Goal: Task Accomplishment & Management: Use online tool/utility

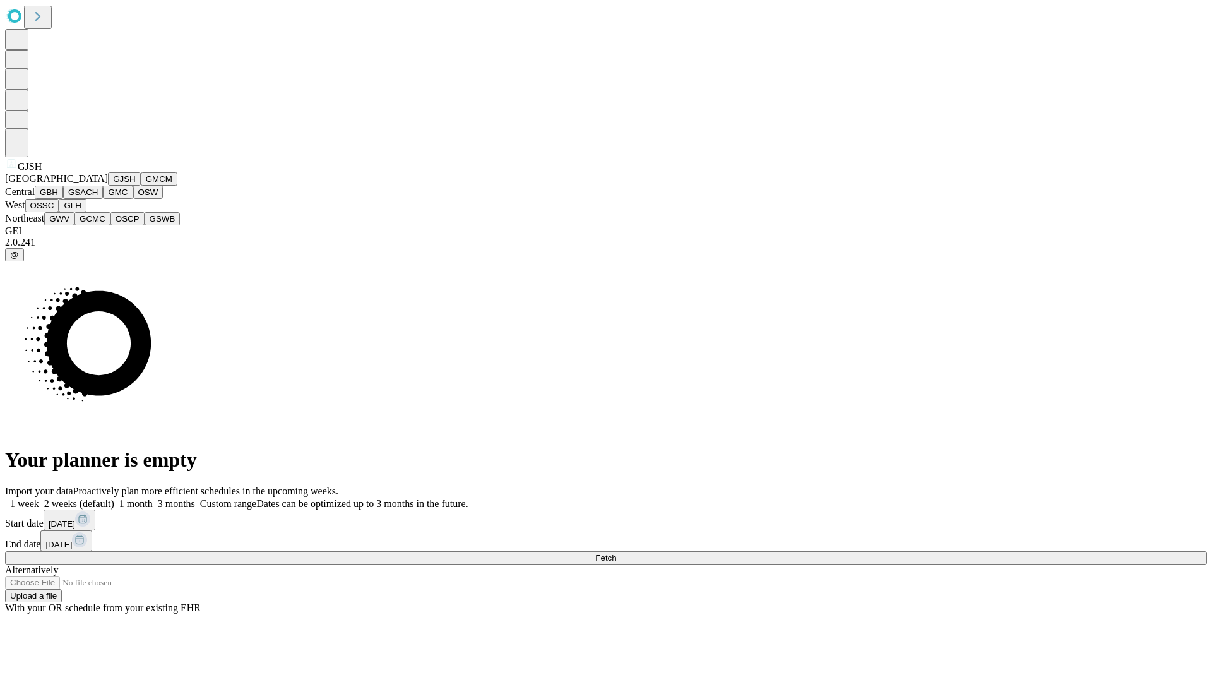
click at [108, 186] on button "GJSH" at bounding box center [124, 178] width 33 height 13
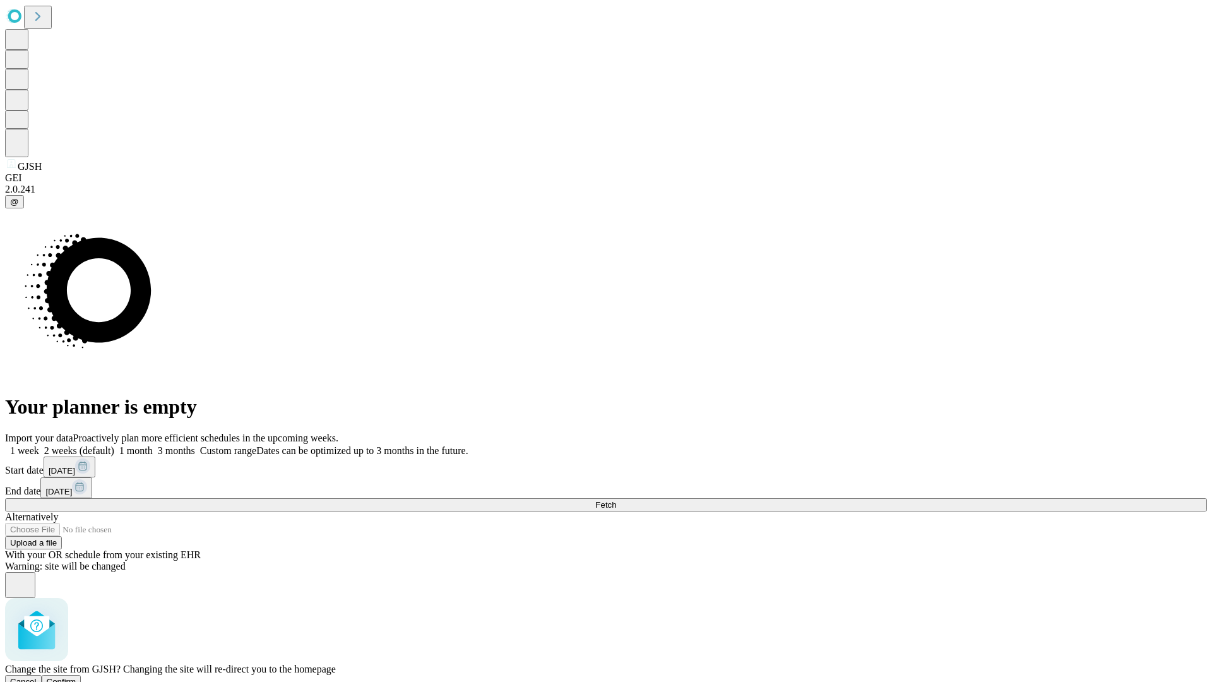
click at [76, 676] on span "Confirm" at bounding box center [62, 680] width 30 height 9
click at [114, 445] on label "2 weeks (default)" at bounding box center [76, 450] width 75 height 11
click at [616, 500] on span "Fetch" at bounding box center [605, 504] width 21 height 9
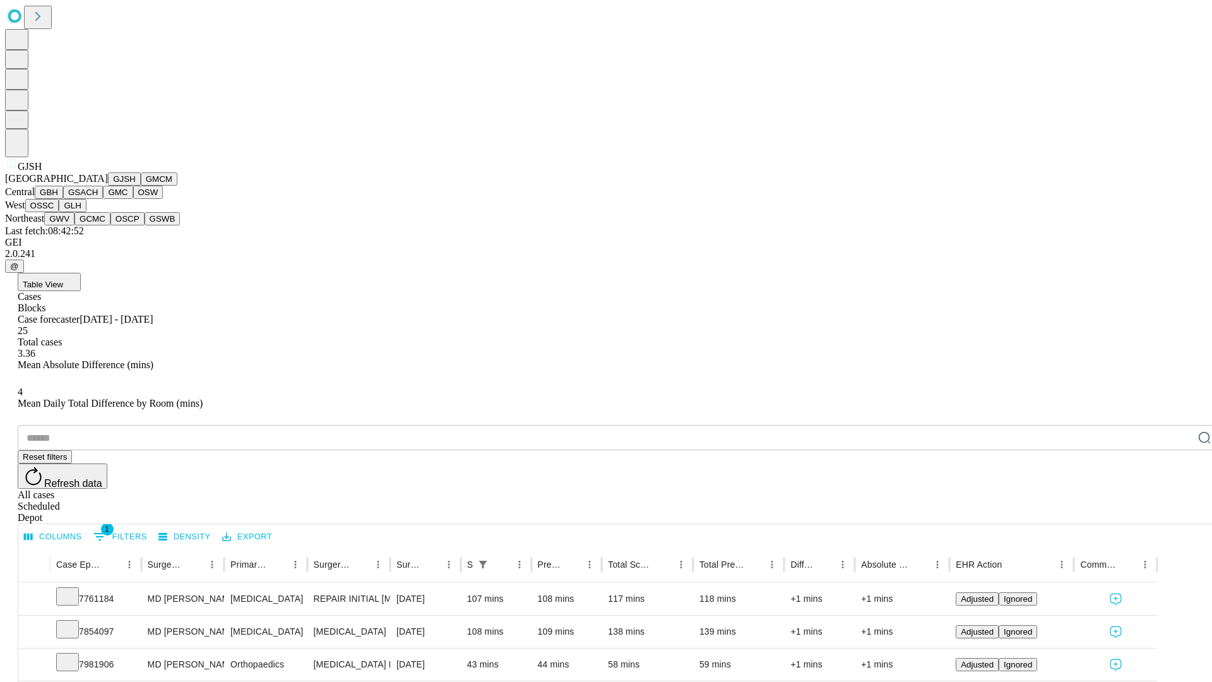
click at [141, 186] on button "GMCM" at bounding box center [159, 178] width 37 height 13
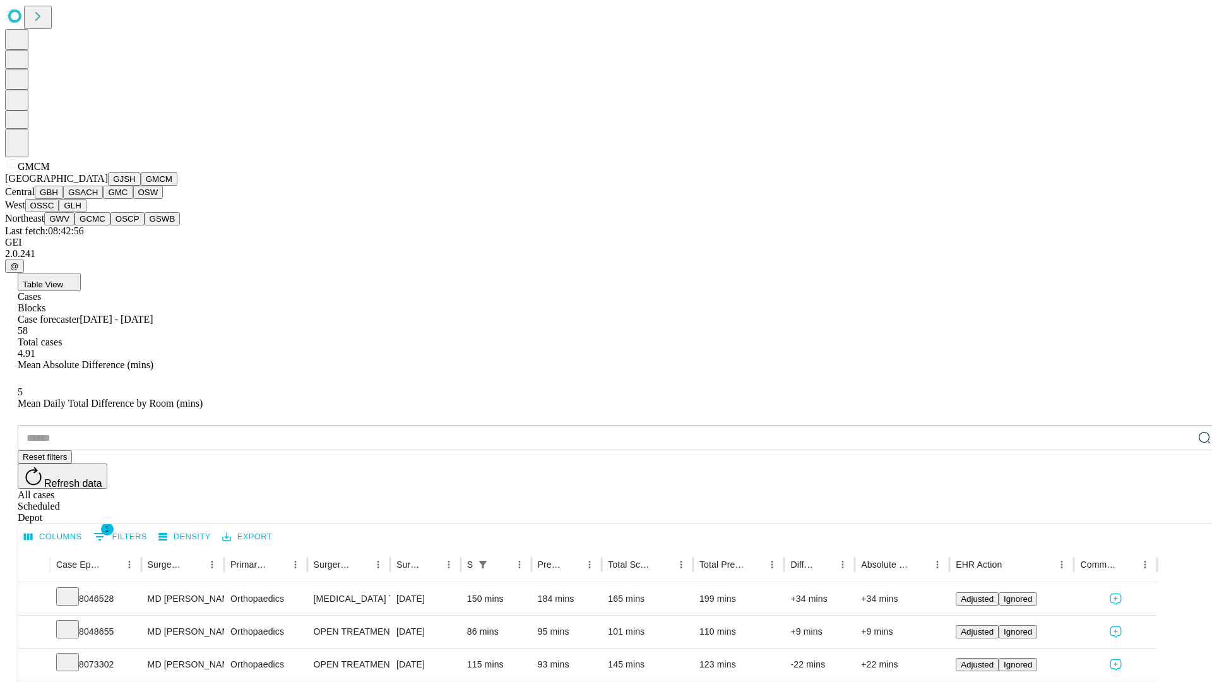
click at [63, 199] on button "GBH" at bounding box center [49, 192] width 28 height 13
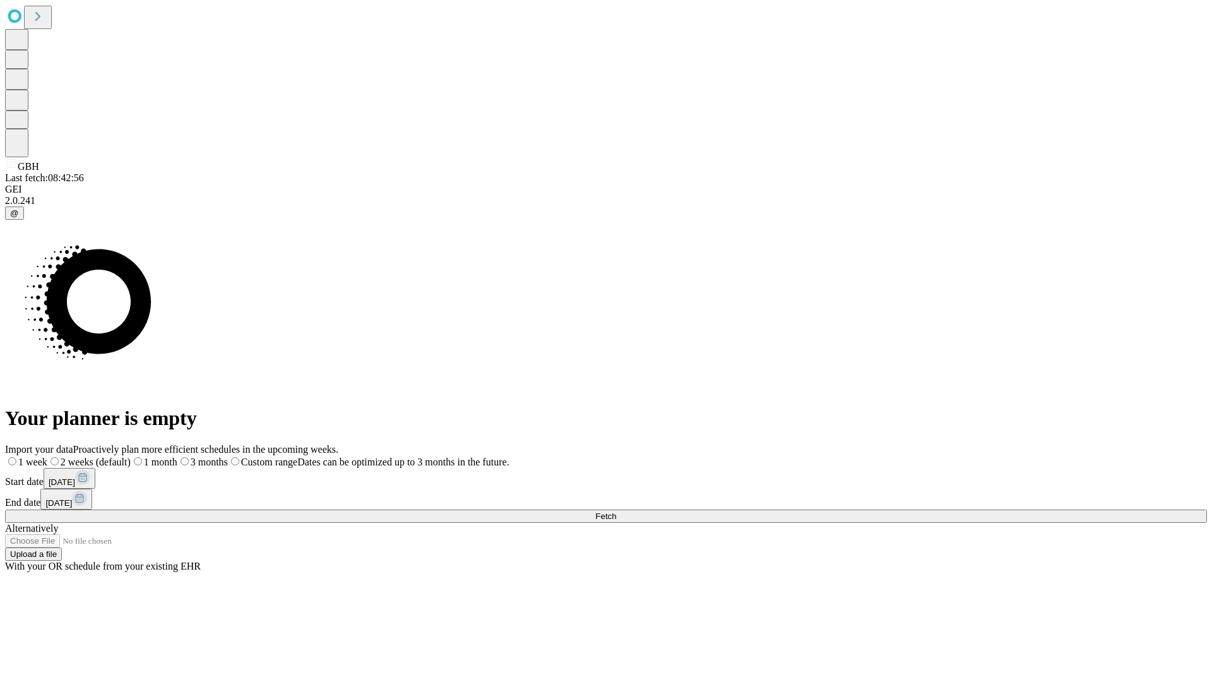
click at [131, 456] on label "2 weeks (default)" at bounding box center [88, 461] width 83 height 11
click at [616, 511] on span "Fetch" at bounding box center [605, 515] width 21 height 9
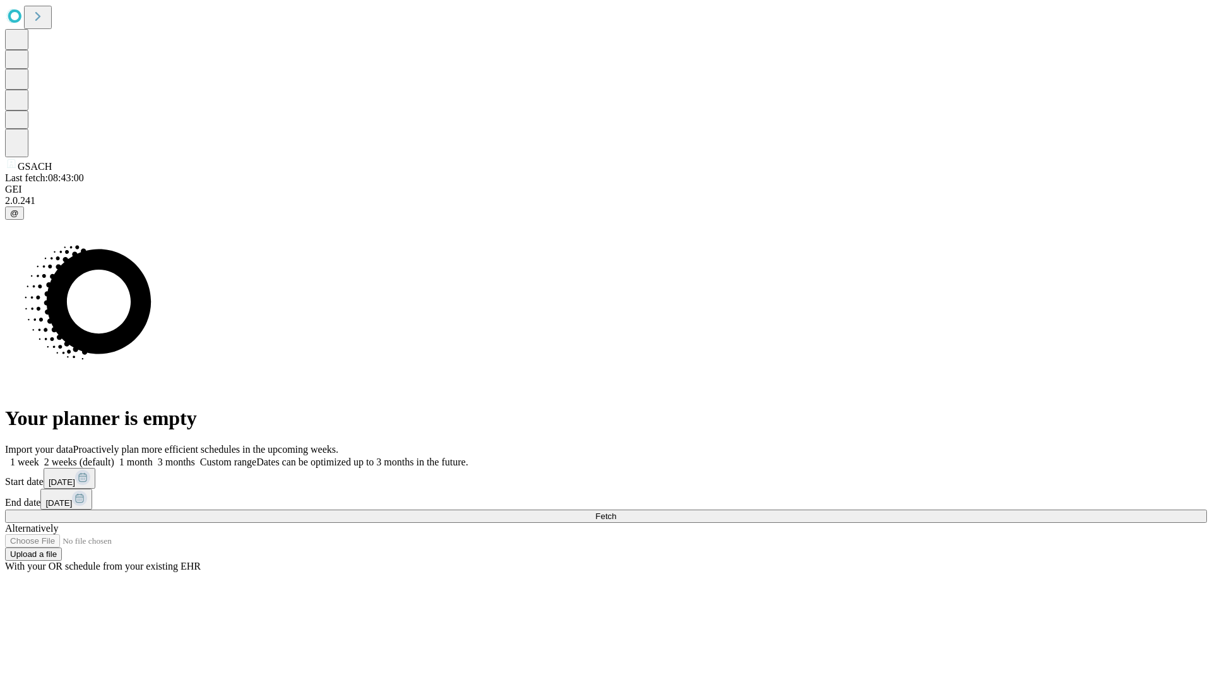
click at [114, 456] on label "2 weeks (default)" at bounding box center [76, 461] width 75 height 11
click at [616, 511] on span "Fetch" at bounding box center [605, 515] width 21 height 9
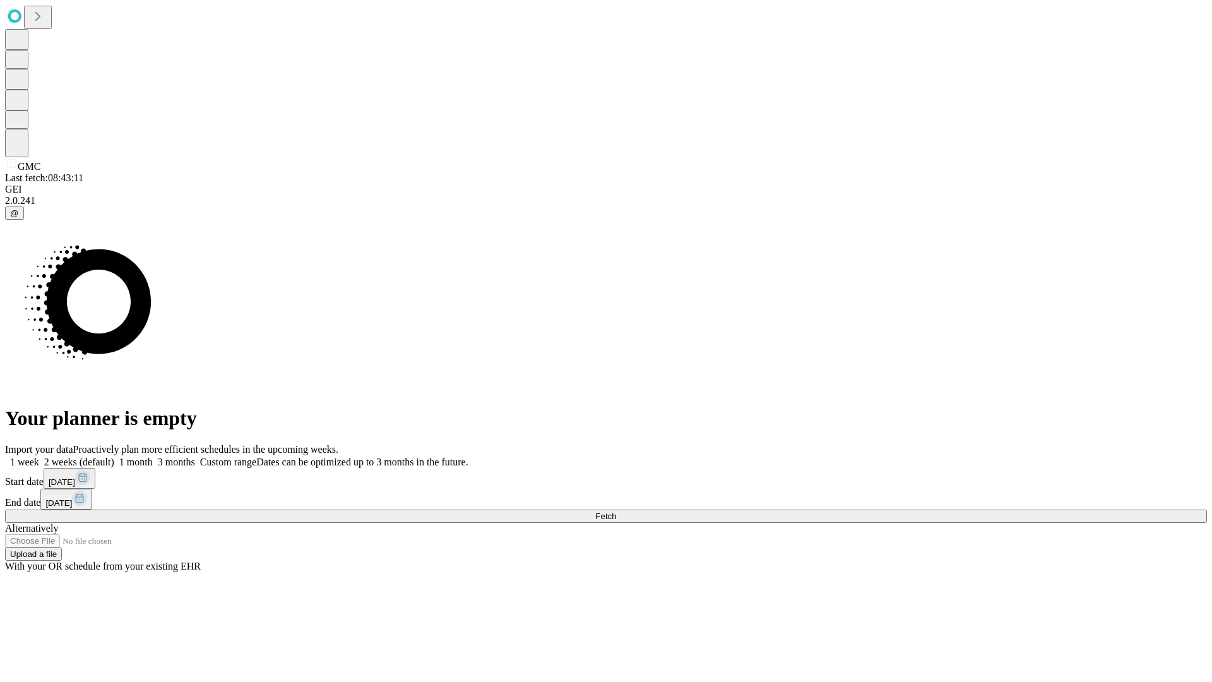
click at [114, 456] on label "2 weeks (default)" at bounding box center [76, 461] width 75 height 11
click at [616, 511] on span "Fetch" at bounding box center [605, 515] width 21 height 9
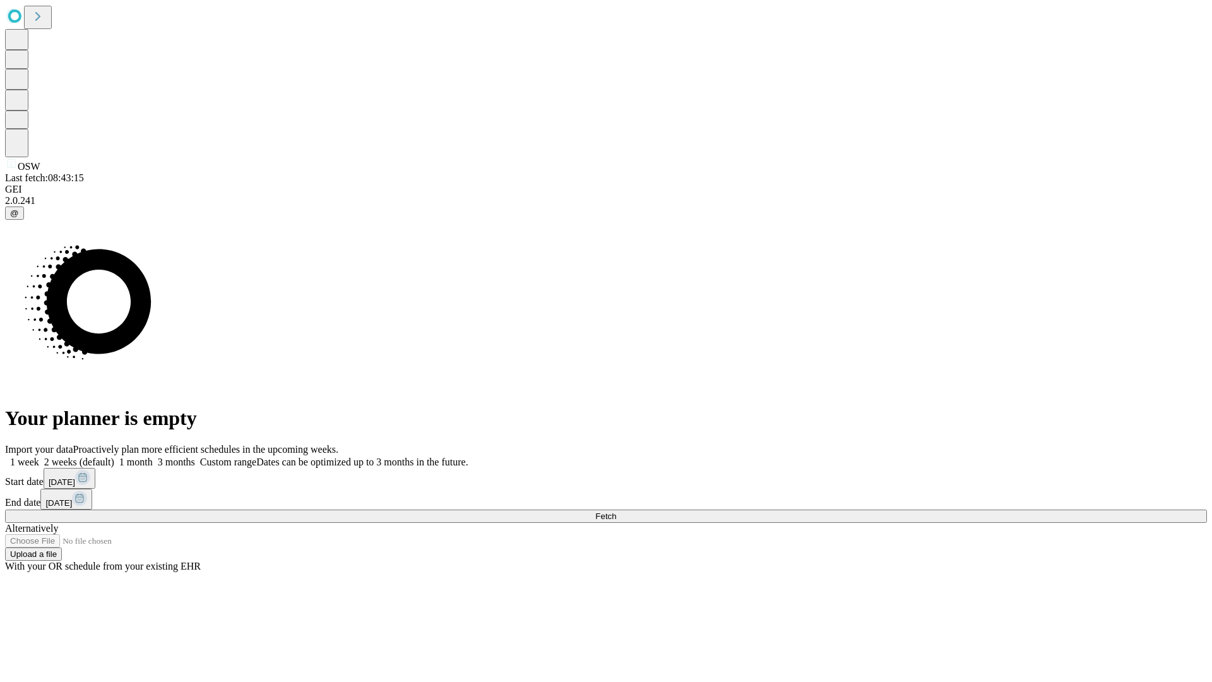
click at [114, 456] on label "2 weeks (default)" at bounding box center [76, 461] width 75 height 11
click at [616, 511] on span "Fetch" at bounding box center [605, 515] width 21 height 9
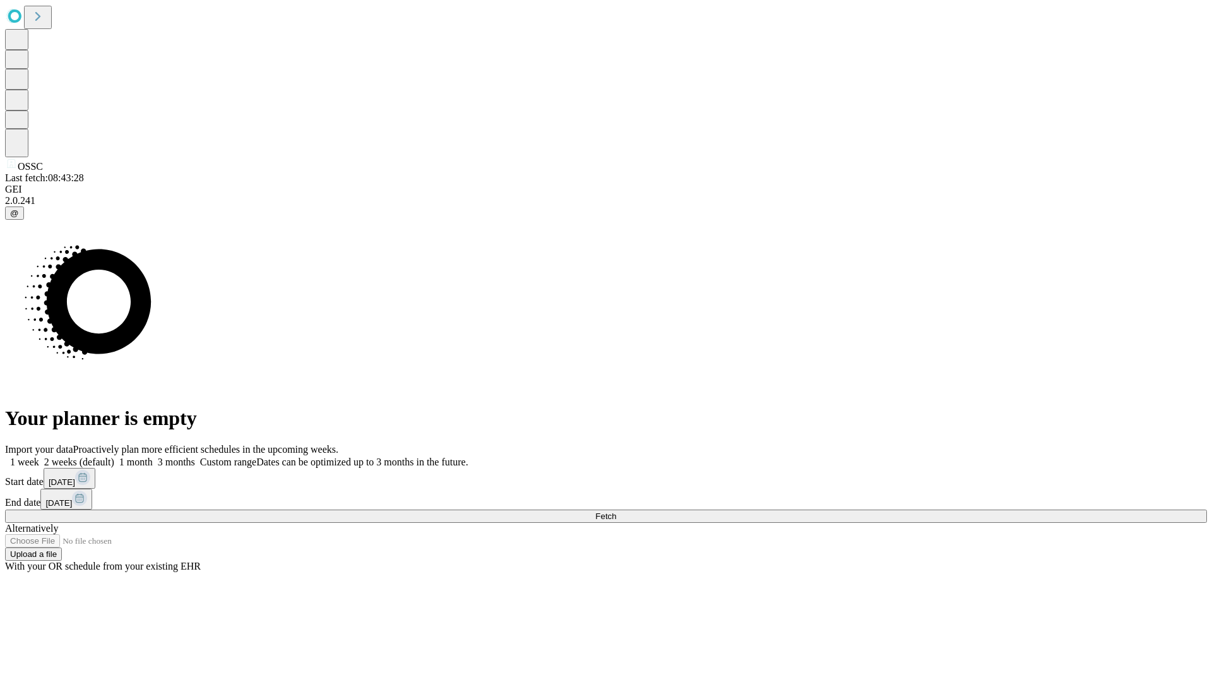
click at [114, 456] on label "2 weeks (default)" at bounding box center [76, 461] width 75 height 11
click at [616, 511] on span "Fetch" at bounding box center [605, 515] width 21 height 9
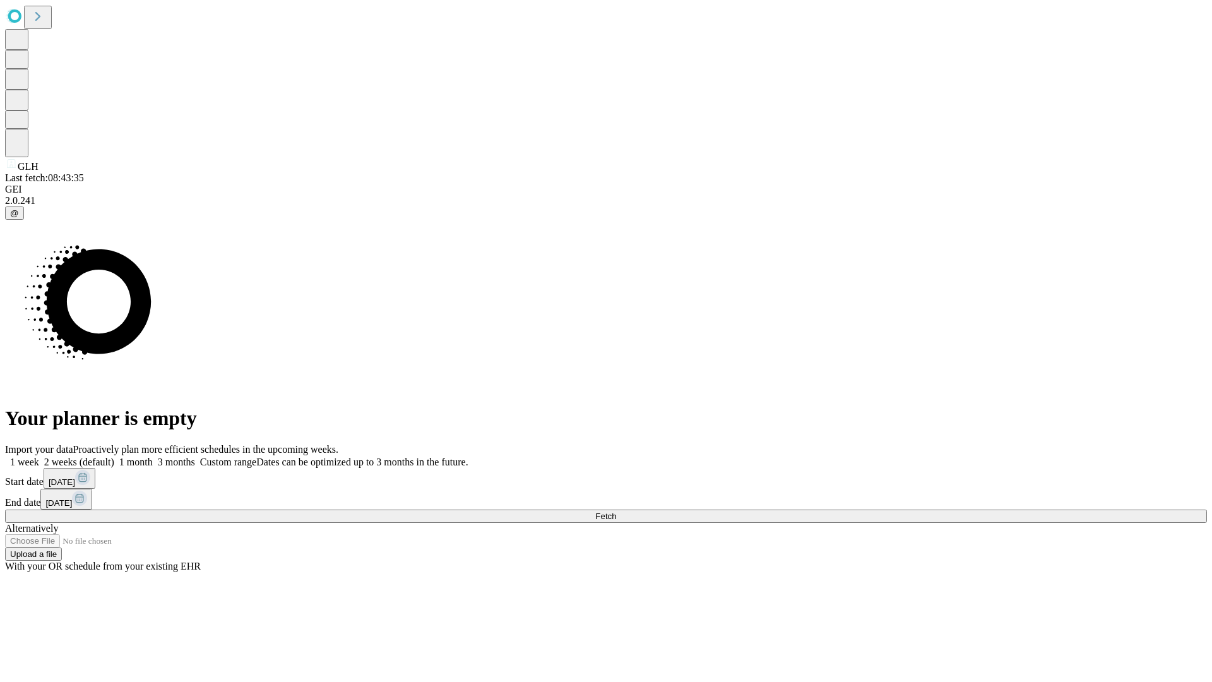
click at [616, 511] on span "Fetch" at bounding box center [605, 515] width 21 height 9
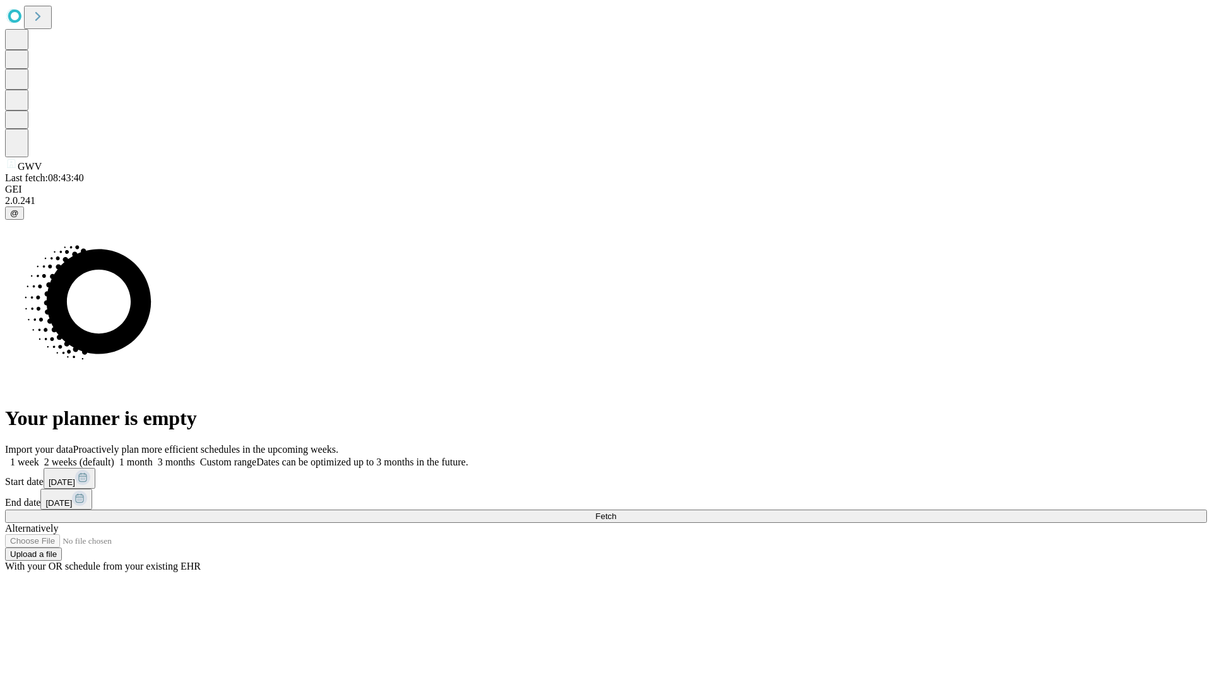
click at [114, 456] on label "2 weeks (default)" at bounding box center [76, 461] width 75 height 11
click at [616, 511] on span "Fetch" at bounding box center [605, 515] width 21 height 9
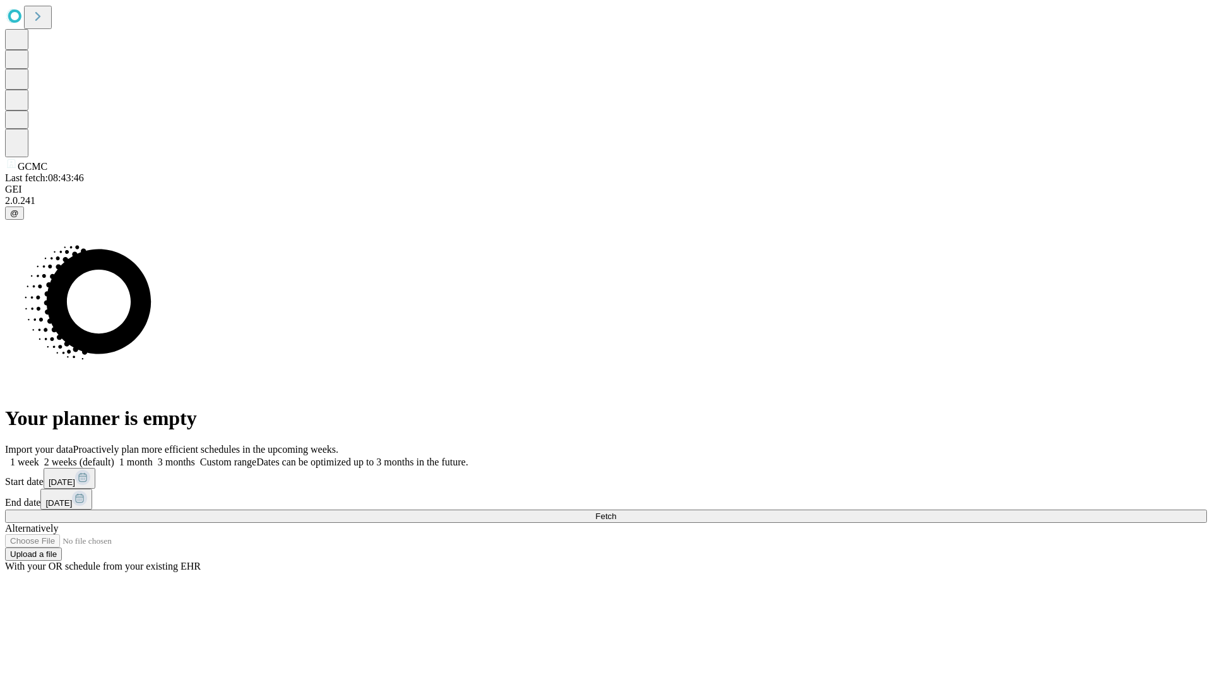
click at [616, 511] on span "Fetch" at bounding box center [605, 515] width 21 height 9
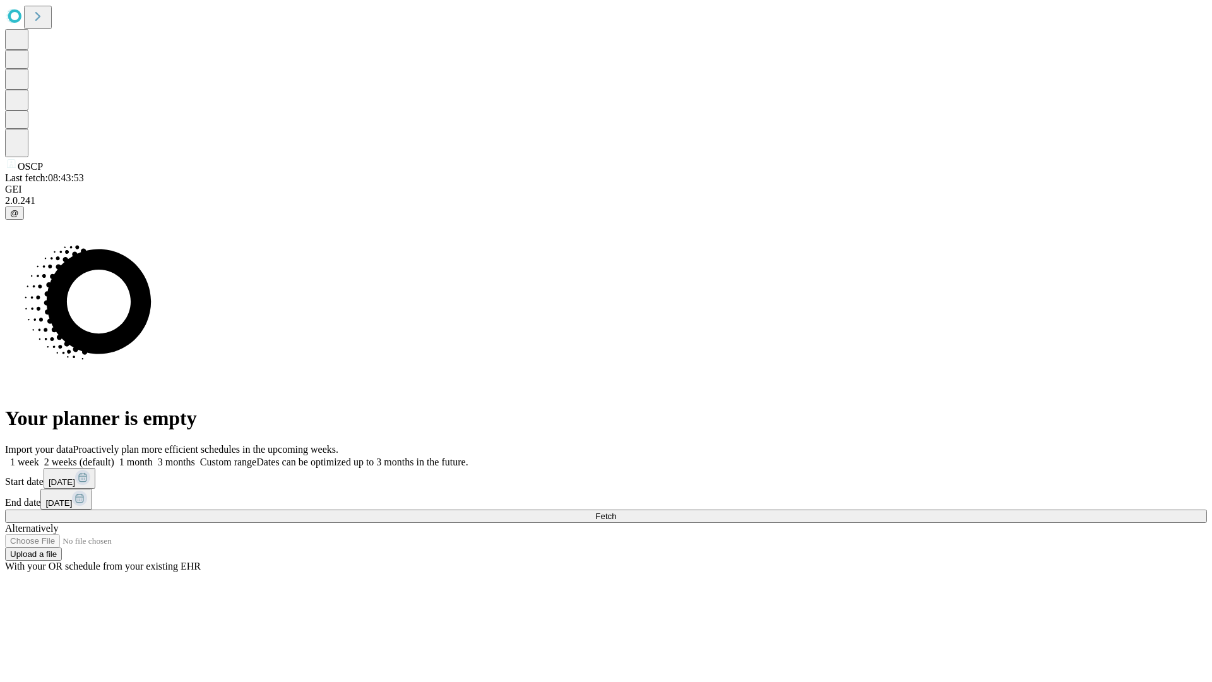
click at [114, 456] on label "2 weeks (default)" at bounding box center [76, 461] width 75 height 11
click at [616, 511] on span "Fetch" at bounding box center [605, 515] width 21 height 9
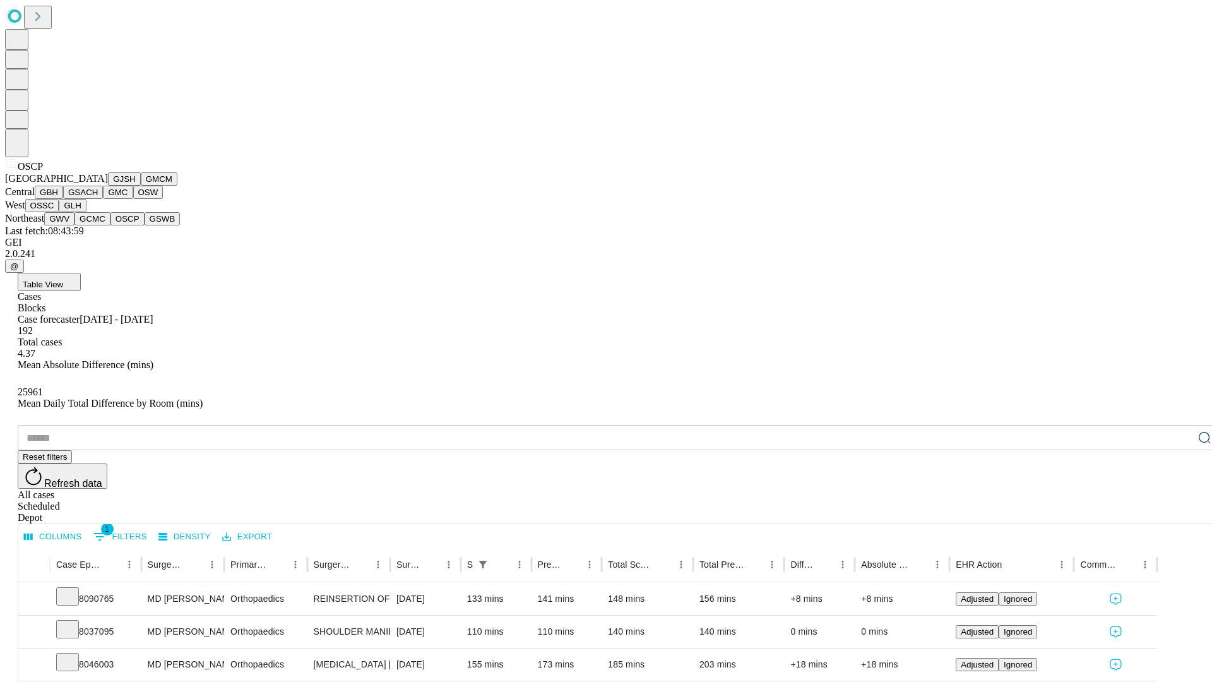
click at [145, 225] on button "GSWB" at bounding box center [163, 218] width 36 height 13
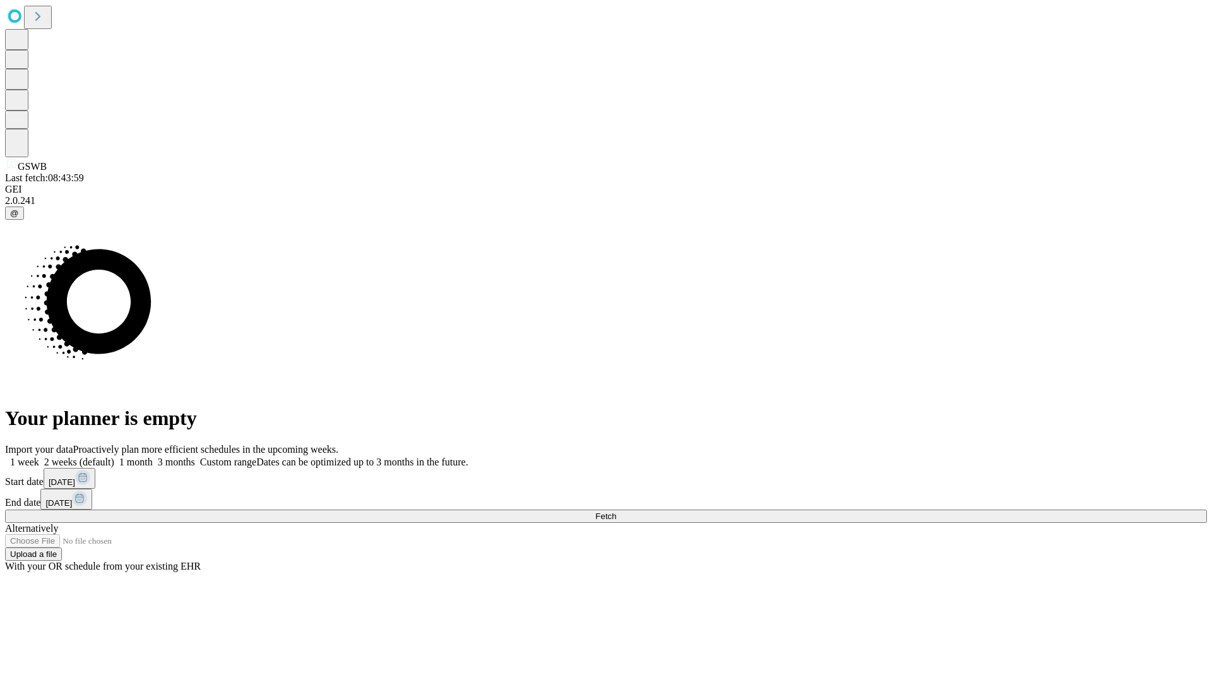
click at [114, 456] on label "2 weeks (default)" at bounding box center [76, 461] width 75 height 11
click at [616, 511] on span "Fetch" at bounding box center [605, 515] width 21 height 9
